Goal: Navigation & Orientation: Find specific page/section

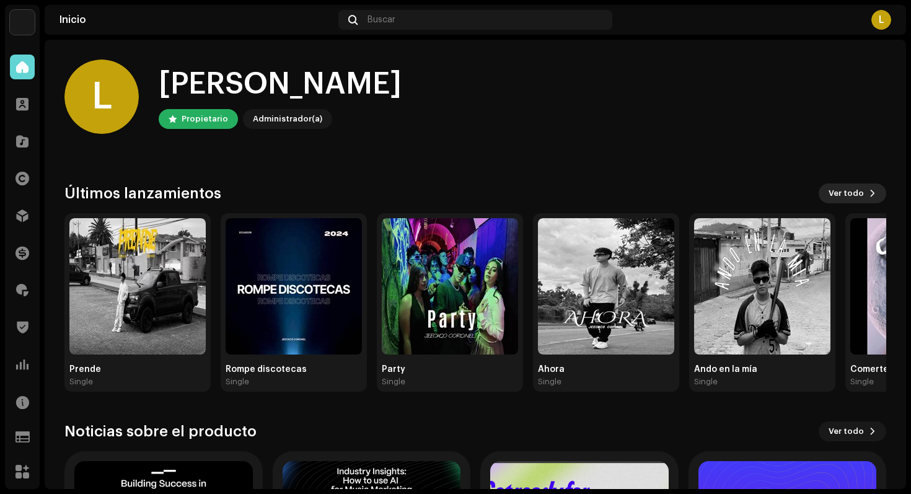
click at [839, 197] on span "Ver todo" at bounding box center [846, 193] width 35 height 25
click at [20, 77] on div at bounding box center [22, 67] width 25 height 25
click at [21, 108] on span at bounding box center [22, 104] width 12 height 10
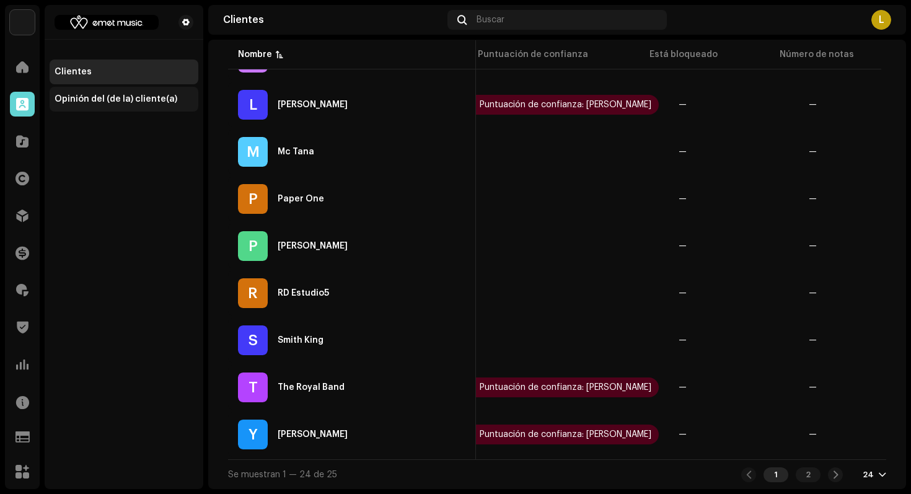
click at [95, 94] on div "Opinión del (de la) cliente(a)" at bounding box center [116, 99] width 123 height 10
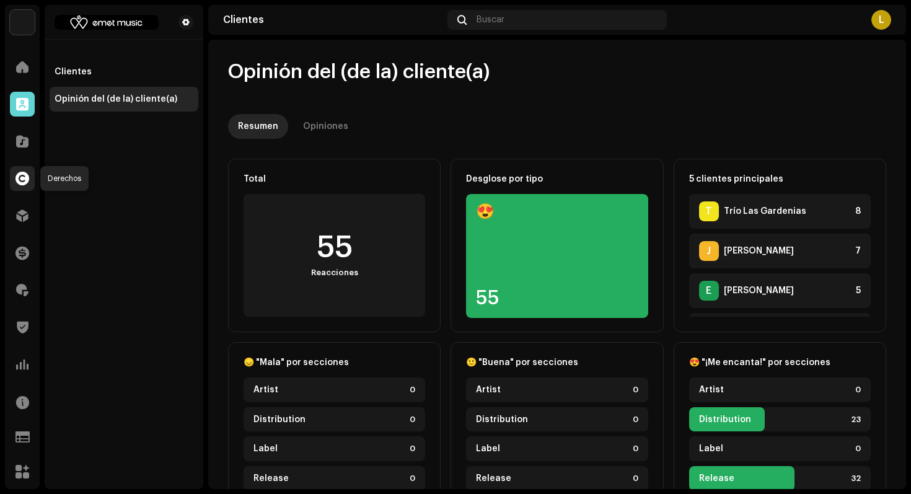
click at [27, 175] on span at bounding box center [22, 179] width 14 height 10
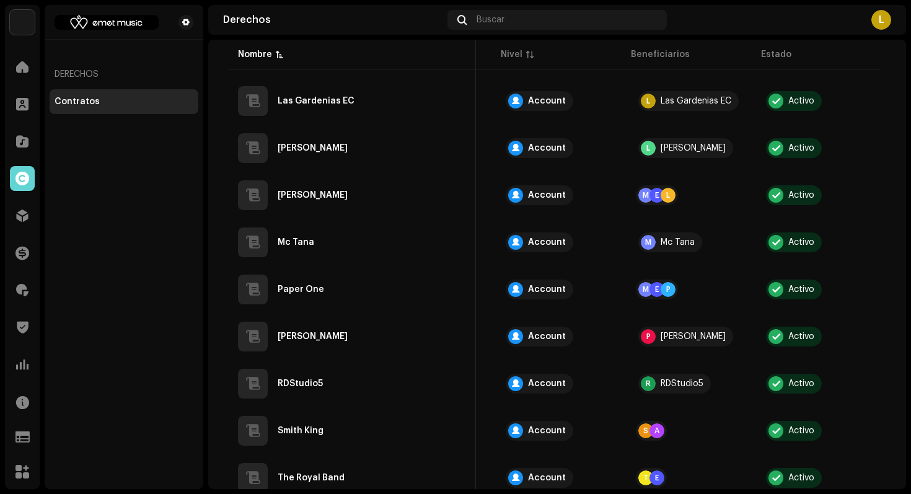
scroll to position [873, 0]
